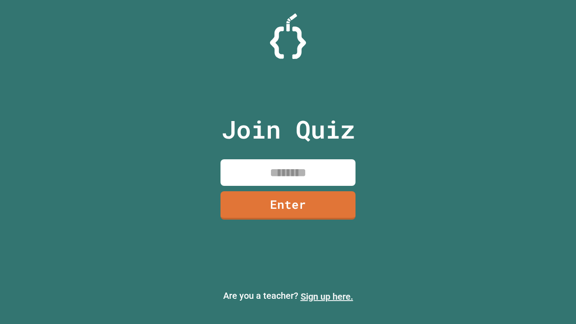
click at [327, 297] on link "Sign up here." at bounding box center [327, 296] width 53 height 11
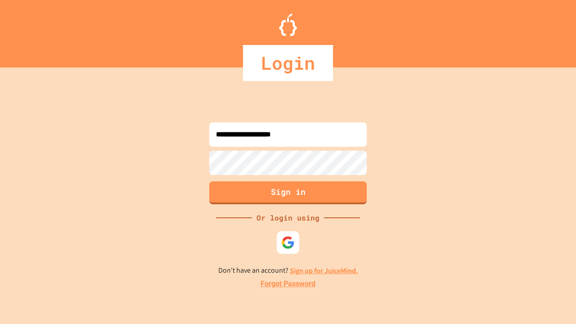
type input "**********"
